Goal: Task Accomplishment & Management: Manage account settings

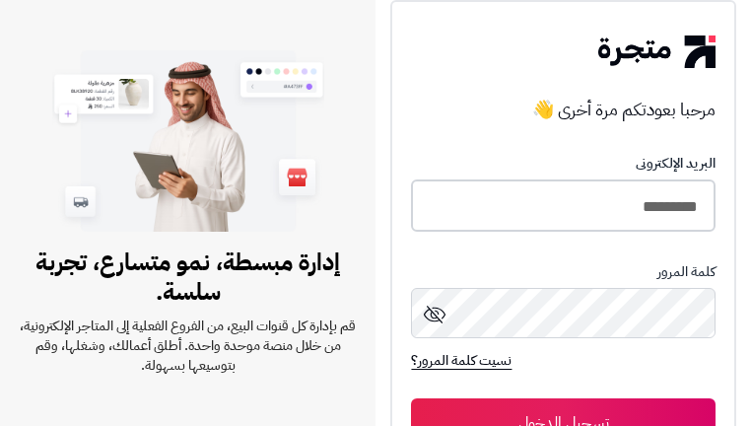
type input "*********"
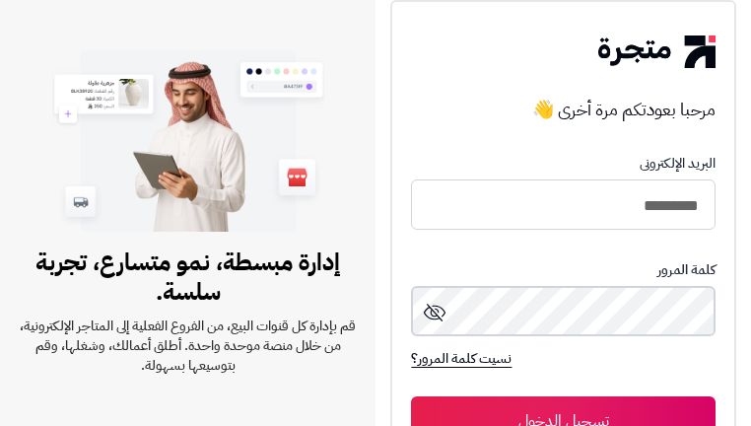
click at [563, 412] on button "تسجيل الدخول" at bounding box center [563, 420] width 304 height 49
